Goal: Information Seeking & Learning: Learn about a topic

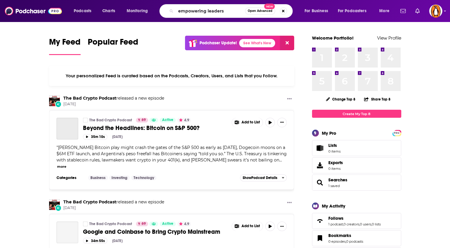
type input "empowering leaders"
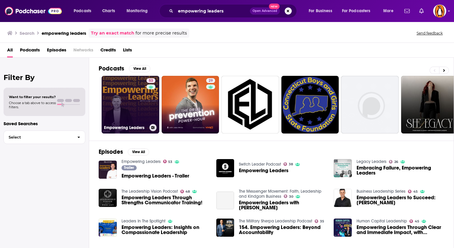
click at [137, 105] on link "53 Empowering Leaders" at bounding box center [131, 105] width 58 height 58
